Goal: Information Seeking & Learning: Learn about a topic

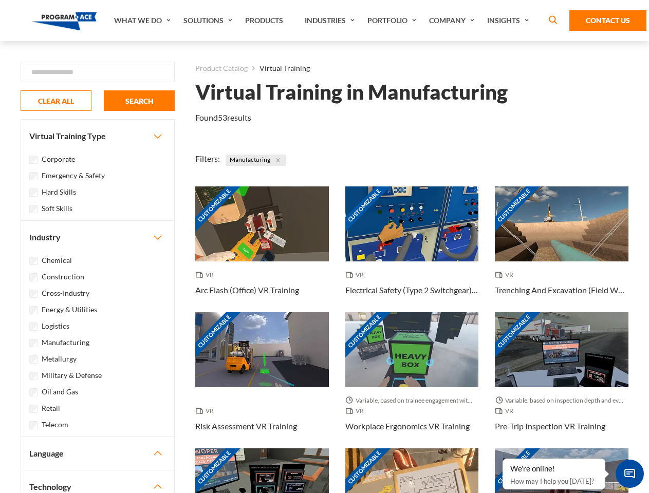
click at [143, 21] on link "What We Do" at bounding box center [143, 20] width 69 height 41
click at [209, 21] on link "Solutions" at bounding box center [209, 20] width 62 height 41
click at [331, 21] on link "Industries" at bounding box center [331, 20] width 63 height 41
click at [454, 21] on link "Company" at bounding box center [453, 20] width 58 height 41
click at [510, 21] on link "Insights" at bounding box center [509, 20] width 54 height 41
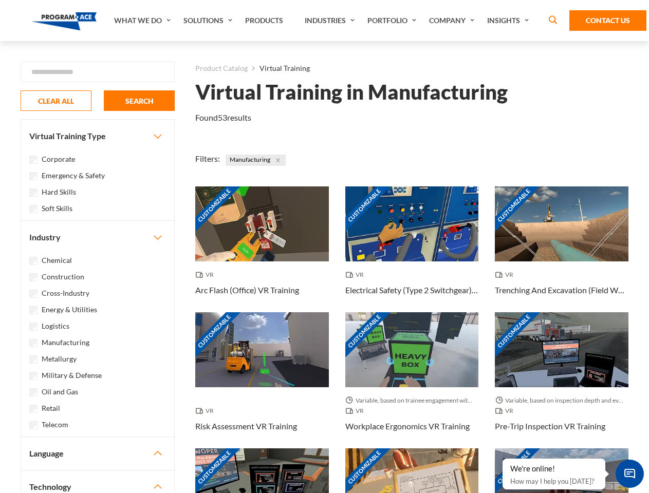
click at [0, 0] on div "Blog White Papers News" at bounding box center [0, 0] width 0 height 0
click at [0, 0] on strong "How Virtual Learning Can Enhance Workforce Productivity: A Guide for L&D Manage…" at bounding box center [0, 0] width 0 height 0
click at [630, 474] on span "Minimize live chat window" at bounding box center [630, 474] width 38 height 38
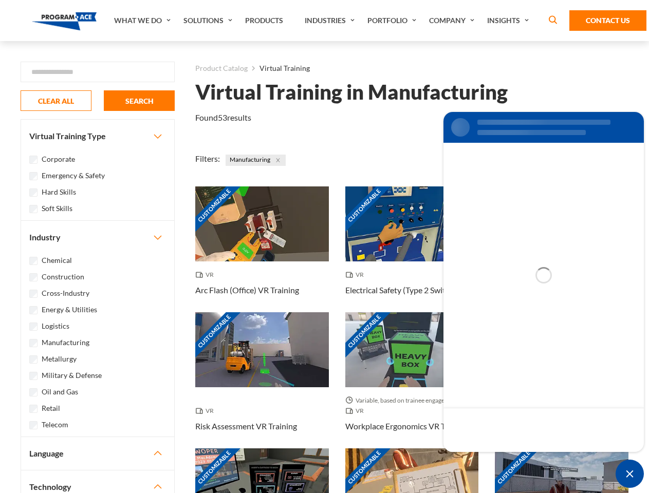
click at [503, 460] on div "Customizable" at bounding box center [562, 486] width 134 height 75
